Goal: Task Accomplishment & Management: Complete application form

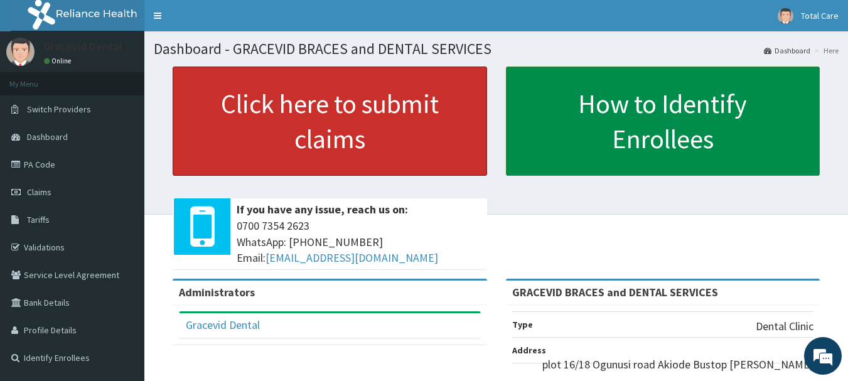
drag, startPoint x: 527, startPoint y: 65, endPoint x: 544, endPoint y: 69, distance: 18.0
click at [481, 117] on link "Click here to submit claims" at bounding box center [330, 121] width 314 height 109
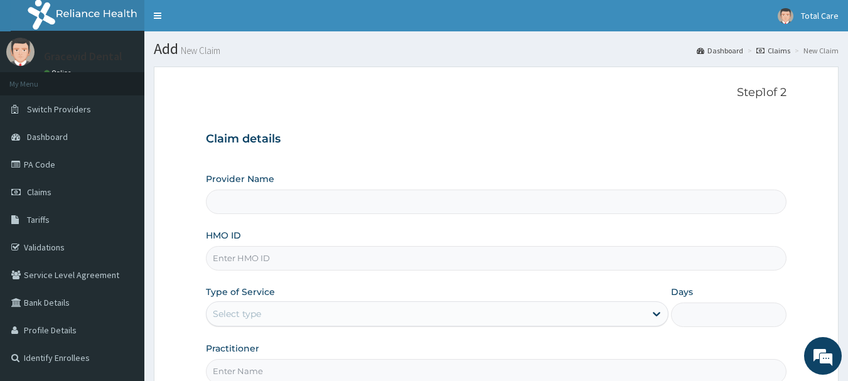
type input "GRACEVID BRACES and DENTAL SERVICES"
